Goal: Information Seeking & Learning: Learn about a topic

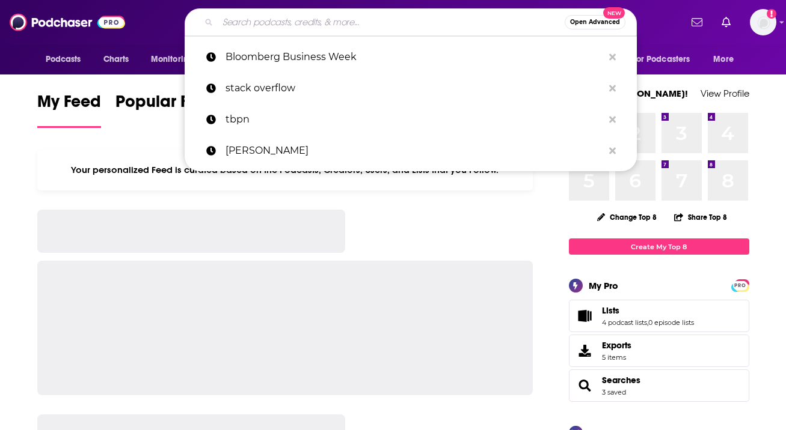
click at [280, 22] on input "Search podcasts, credits, & more..." at bounding box center [391, 22] width 347 height 19
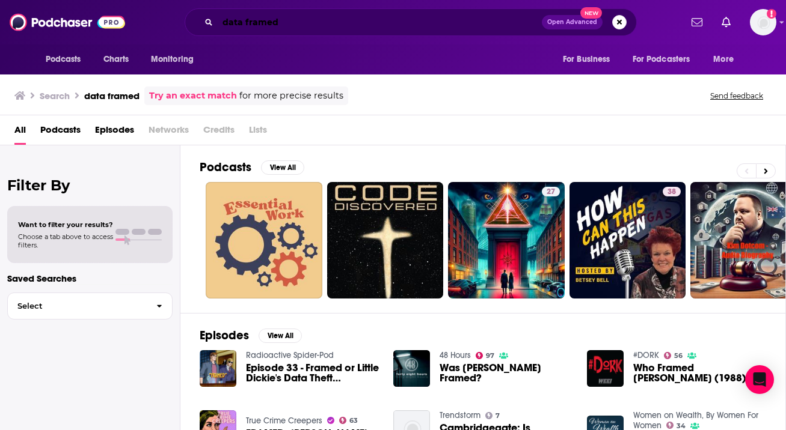
click at [245, 23] on input "data framed" at bounding box center [380, 22] width 324 height 19
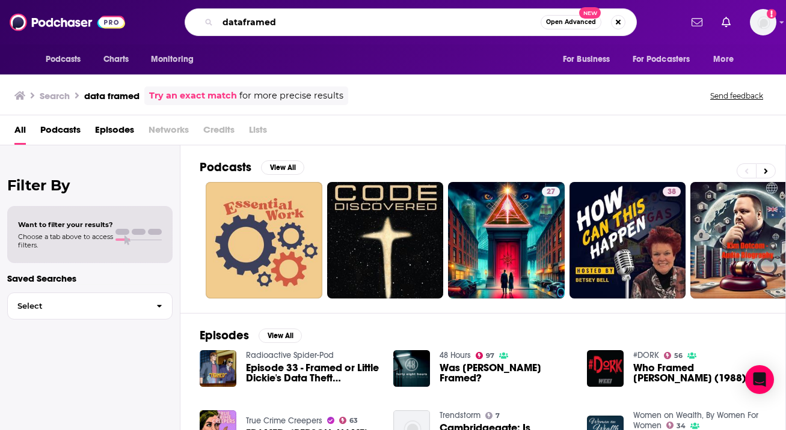
type input "dataframed"
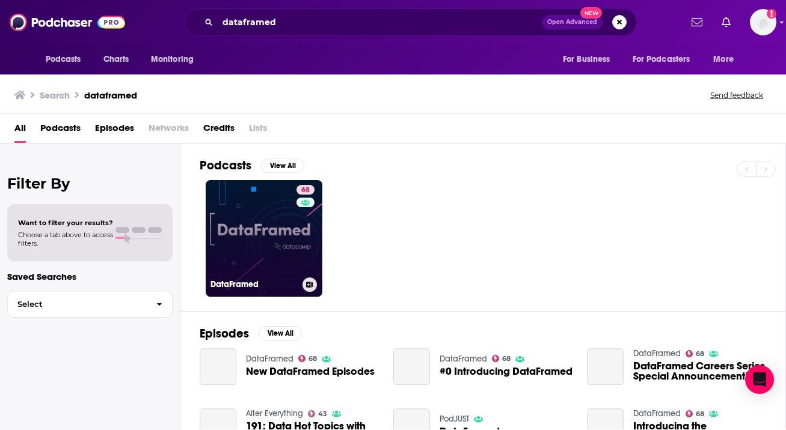
click at [241, 216] on link "68 DataFramed" at bounding box center [264, 238] width 117 height 117
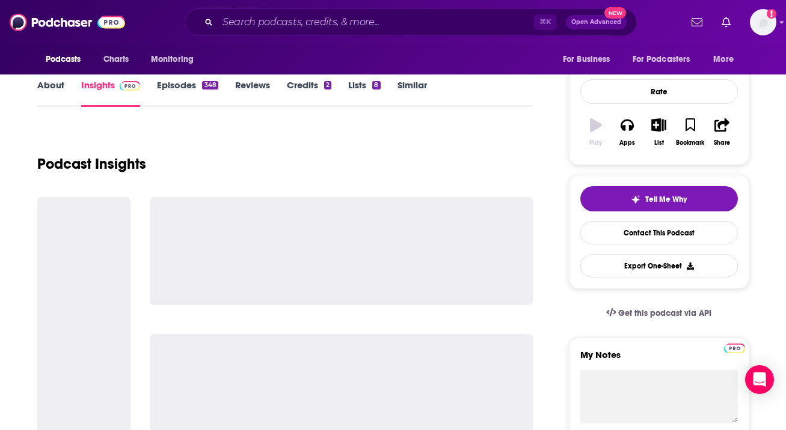
scroll to position [155, 0]
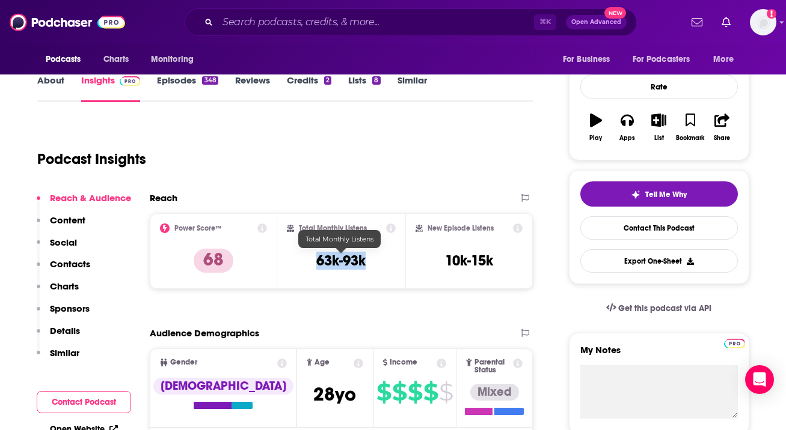
drag, startPoint x: 374, startPoint y: 261, endPoint x: 314, endPoint y: 261, distance: 59.5
click at [314, 261] on div "Total Monthly Listens 63k-93k" at bounding box center [341, 251] width 109 height 55
copy h3 "63k-93k"
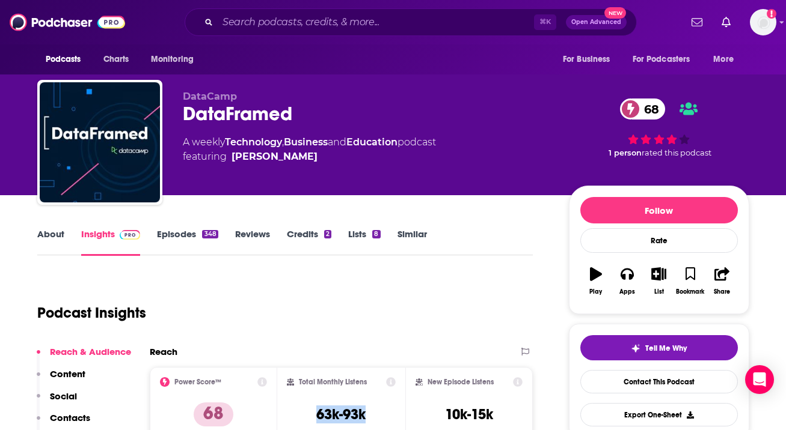
scroll to position [0, 0]
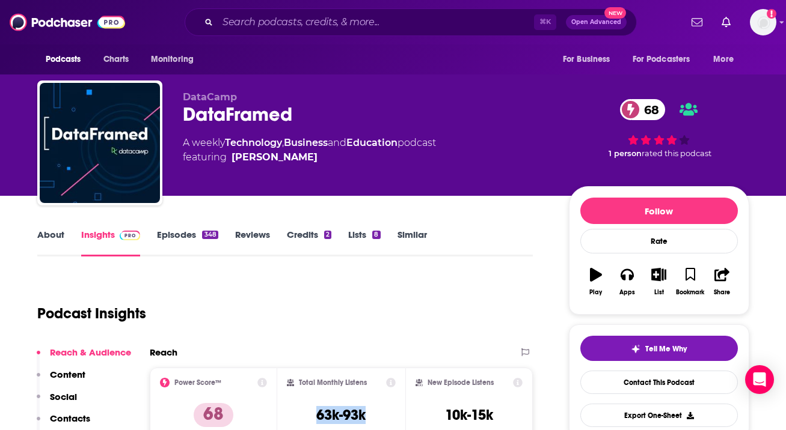
drag, startPoint x: 183, startPoint y: 142, endPoint x: 448, endPoint y: 138, distance: 265.2
click at [448, 138] on div "A weekly Technology , Business and Education podcast featuring [PERSON_NAME]" at bounding box center [366, 150] width 367 height 29
copy div "A weekly Technology , Business and Education podcast"
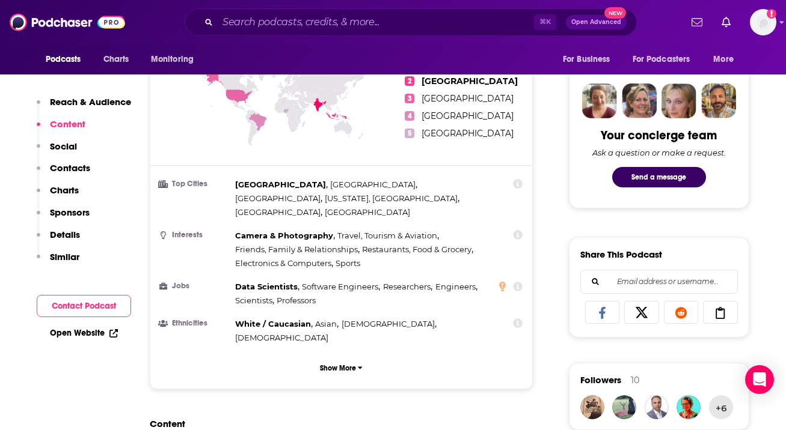
scroll to position [821, 0]
